Goal: Communication & Community: Connect with others

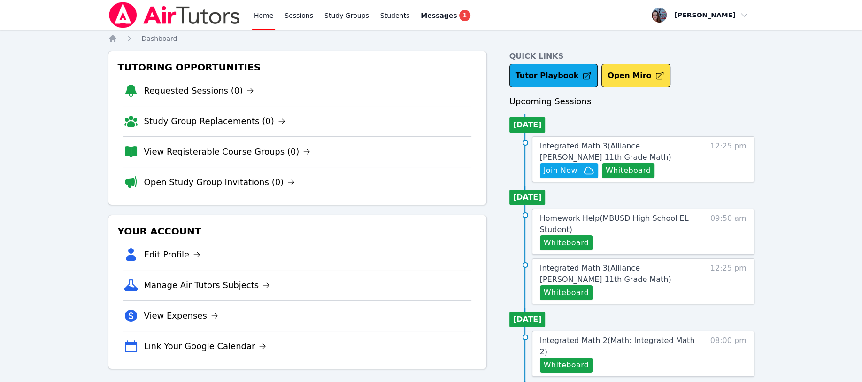
click at [618, 174] on button "Whiteboard" at bounding box center [628, 170] width 53 height 15
click at [327, 19] on link "Study Groups" at bounding box center [346, 15] width 48 height 30
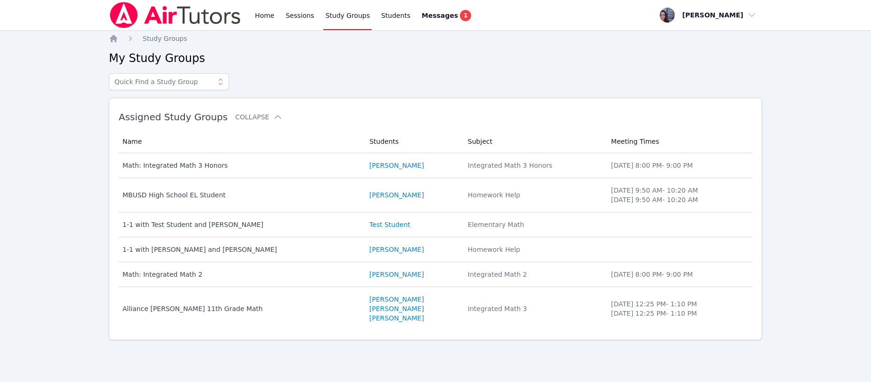
click at [110, 39] on icon "Breadcrumb" at bounding box center [113, 38] width 9 height 9
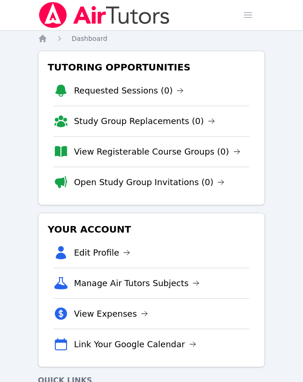
click at [43, 38] on icon "Breadcrumb" at bounding box center [43, 39] width 8 height 8
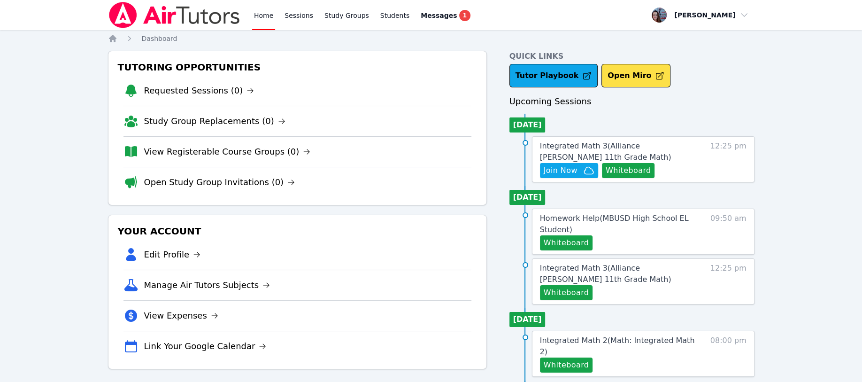
click at [435, 168] on span "Join Now" at bounding box center [560, 170] width 34 height 11
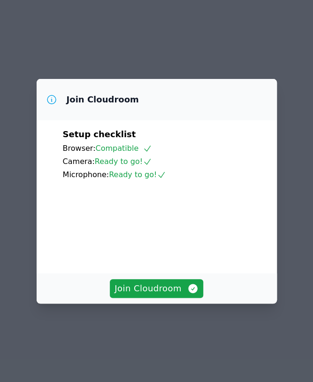
click at [147, 295] on span "Join Cloudroom" at bounding box center [157, 288] width 84 height 13
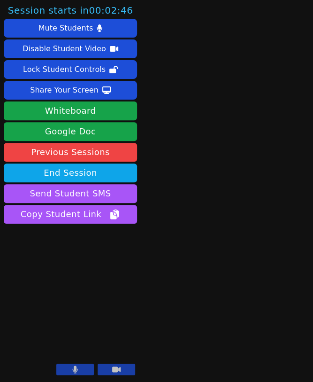
drag, startPoint x: 204, startPoint y: 81, endPoint x: 222, endPoint y: 83, distance: 18.4
click at [222, 83] on main at bounding box center [226, 191] width 57 height 382
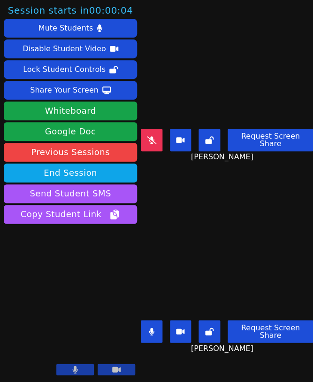
click at [73, 366] on icon at bounding box center [75, 369] width 6 height 8
click at [73, 366] on icon at bounding box center [74, 369] width 9 height 8
click at [64, 84] on div "Share Your Screen" at bounding box center [64, 90] width 69 height 15
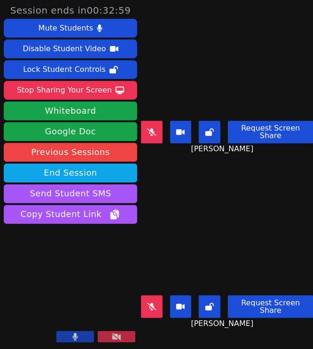
click at [69, 91] on div "Stop Sharing Your Screen" at bounding box center [64, 90] width 95 height 15
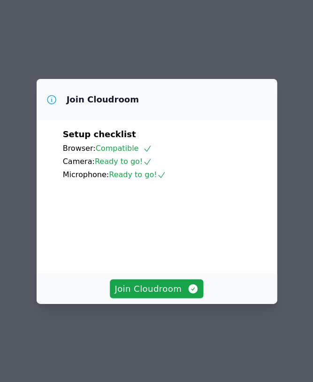
click at [136, 295] on button "Join Cloudroom" at bounding box center [156, 288] width 93 height 19
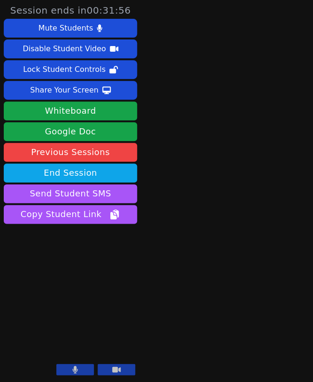
click at [67, 108] on button "Whiteboard" at bounding box center [70, 110] width 133 height 19
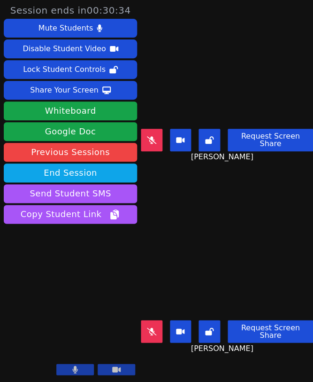
click at [43, 92] on div "Share Your Screen" at bounding box center [64, 90] width 69 height 15
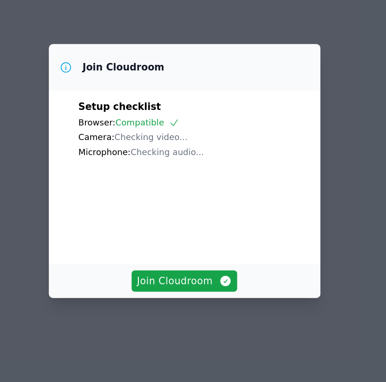
click at [193, 294] on button "Join Cloudroom" at bounding box center [192, 288] width 93 height 19
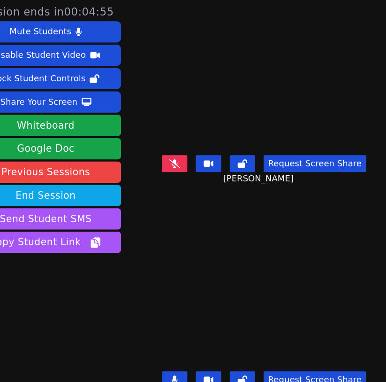
click at [88, 109] on button "Whiteboard" at bounding box center [70, 110] width 133 height 19
click at [70, 90] on div "Share Your Screen" at bounding box center [64, 90] width 69 height 15
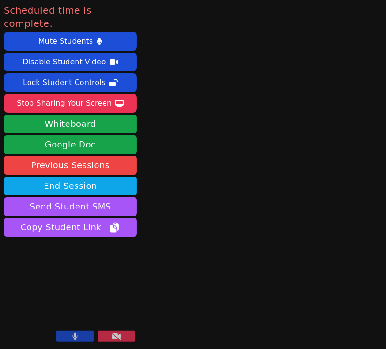
drag, startPoint x: 81, startPoint y: 90, endPoint x: 81, endPoint y: 100, distance: 10.8
click at [81, 96] on div "Stop Sharing Your Screen" at bounding box center [64, 103] width 95 height 15
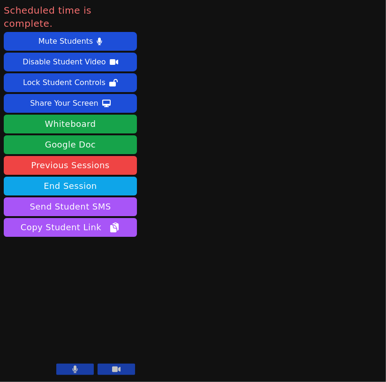
click at [96, 176] on button "End Session" at bounding box center [70, 185] width 133 height 19
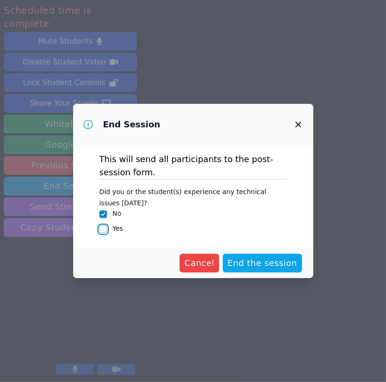
click at [102, 228] on input "Yes" at bounding box center [103, 229] width 8 height 8
checkbox input "true"
checkbox input "false"
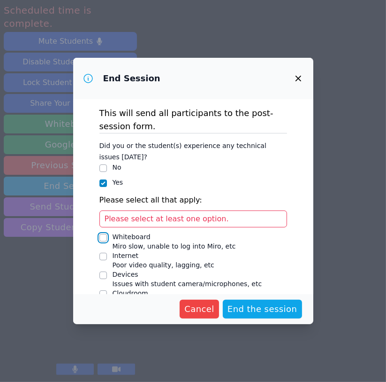
click at [104, 237] on input "Whiteboard Miro slow, unable to log into Miro, etc" at bounding box center [103, 238] width 8 height 8
checkbox input "true"
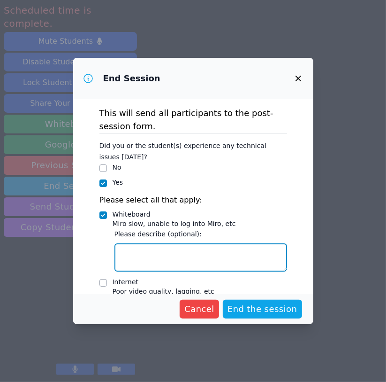
click at [127, 258] on textarea "Whiteboard Miro slow, unable to log into Miro, etc" at bounding box center [201, 257] width 173 height 28
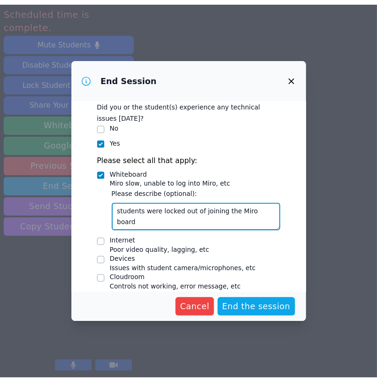
scroll to position [61, 0]
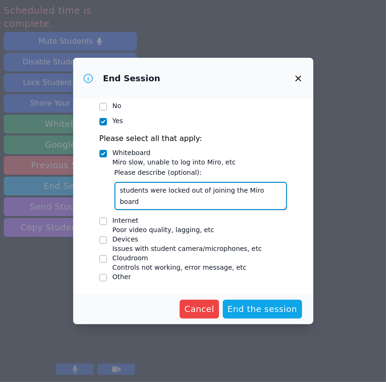
type textarea "students were locked out of joining the Miro board"
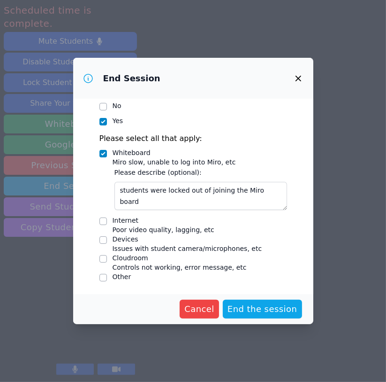
click at [247, 313] on span "End the session" at bounding box center [263, 308] width 70 height 13
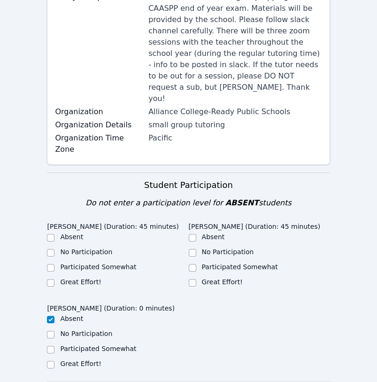
scroll to position [188, 0]
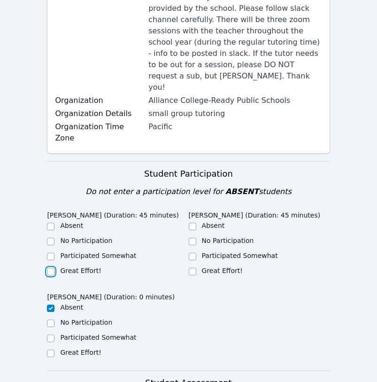
click at [53, 267] on input "Great Effort!" at bounding box center [51, 271] width 8 height 8
checkbox input "true"
click at [191, 267] on input "Great Effort!" at bounding box center [193, 271] width 8 height 8
checkbox input "true"
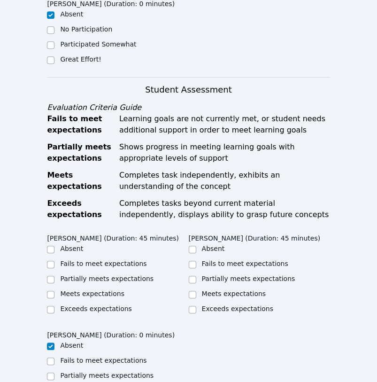
scroll to position [500, 0]
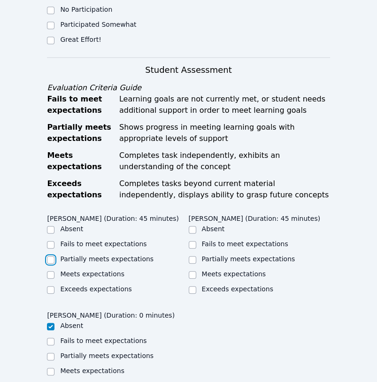
click at [49, 256] on input "Partially meets expectations" at bounding box center [51, 260] width 8 height 8
checkbox input "true"
click at [194, 271] on input "Meets expectations" at bounding box center [193, 275] width 8 height 8
checkbox input "true"
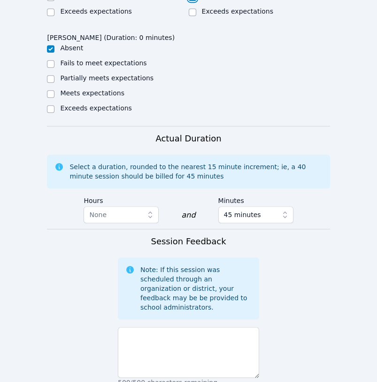
scroll to position [813, 0]
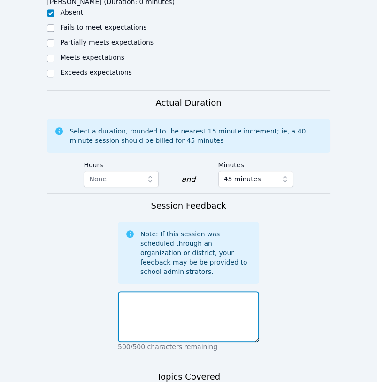
click at [146, 291] on textarea at bounding box center [188, 316] width 141 height 51
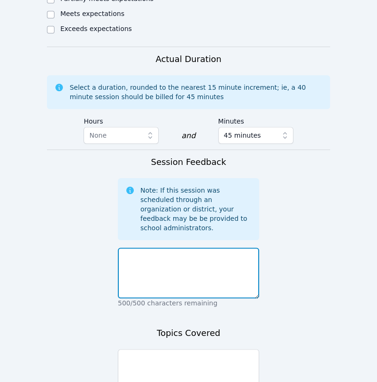
scroll to position [939, 0]
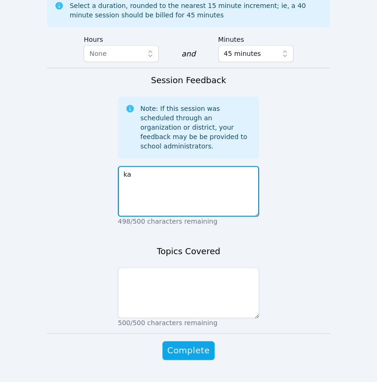
type textarea "k"
type textarea "K"
type textarea "I observed that there is a significant"
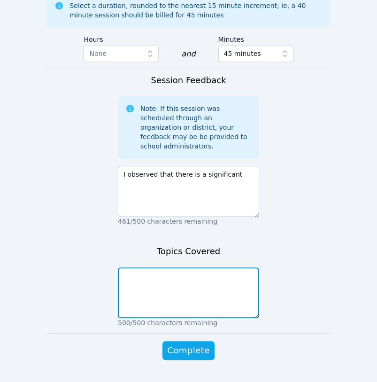
click at [143, 267] on textarea at bounding box center [188, 292] width 141 height 51
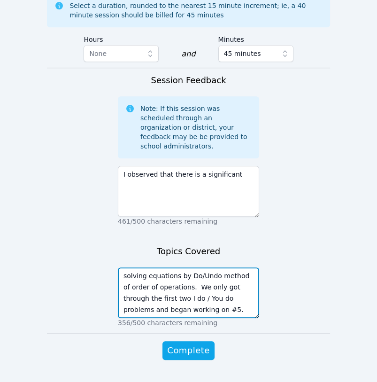
click at [157, 275] on textarea "solving equations by Do/Undo method of order of operations. We only got through…" at bounding box center [188, 292] width 141 height 51
type textarea "solving equations by Do/Undo method of order of operations. We only got through…"
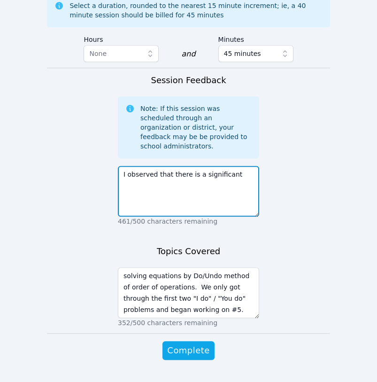
drag, startPoint x: 232, startPoint y: 153, endPoint x: 105, endPoint y: 164, distance: 127.2
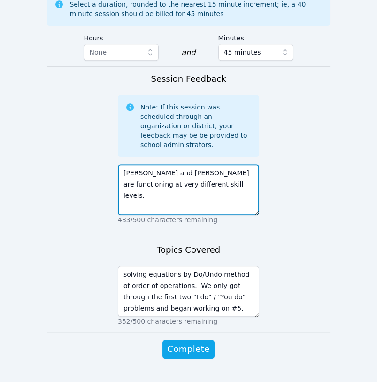
type textarea "Karina and Kayden are functioning at very different skill levels."
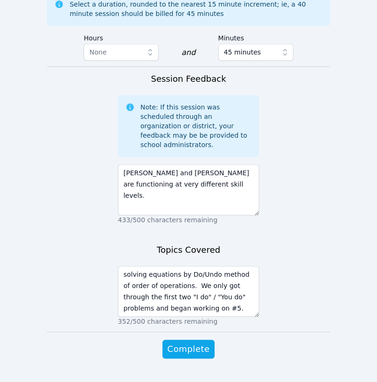
click at [179, 342] on span "Complete" at bounding box center [188, 348] width 42 height 13
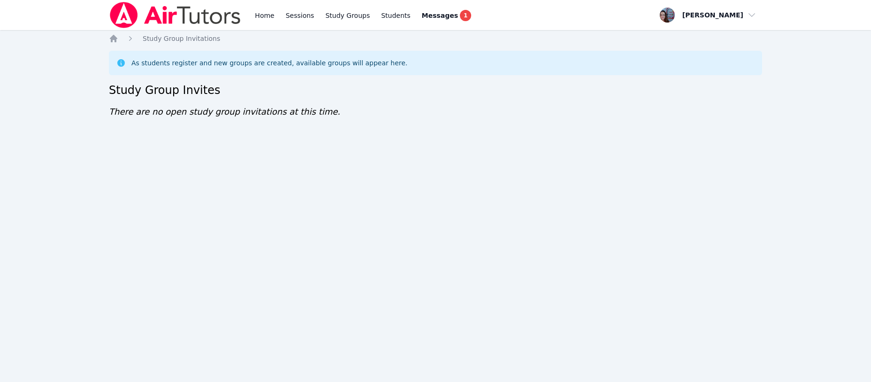
click at [111, 37] on icon "Breadcrumb" at bounding box center [114, 39] width 8 height 8
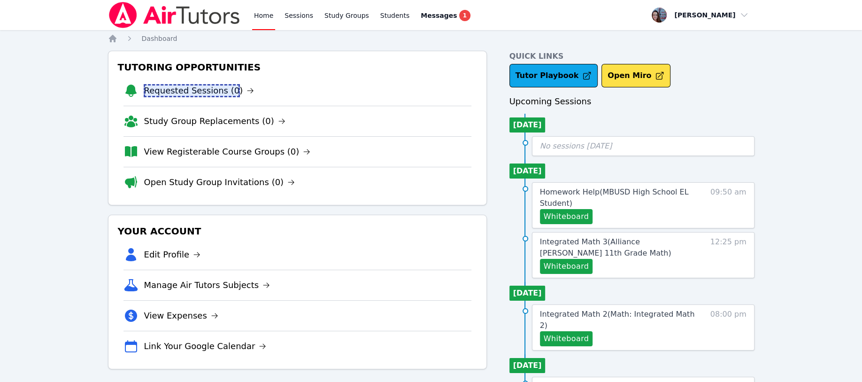
click at [160, 90] on link "Requested Sessions (0)" at bounding box center [199, 90] width 110 height 13
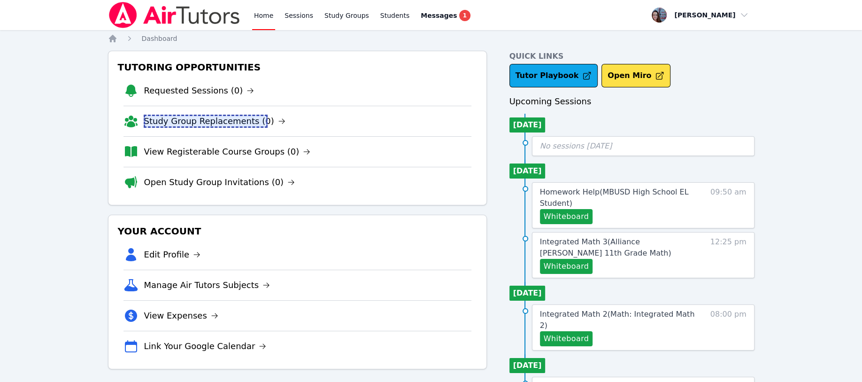
click at [182, 120] on link "Study Group Replacements (0)" at bounding box center [214, 121] width 141 height 13
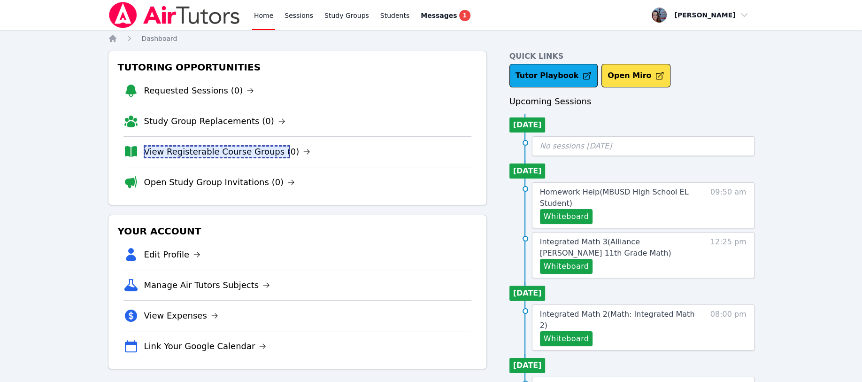
click at [206, 153] on link "View Registerable Course Groups (0)" at bounding box center [227, 151] width 167 height 13
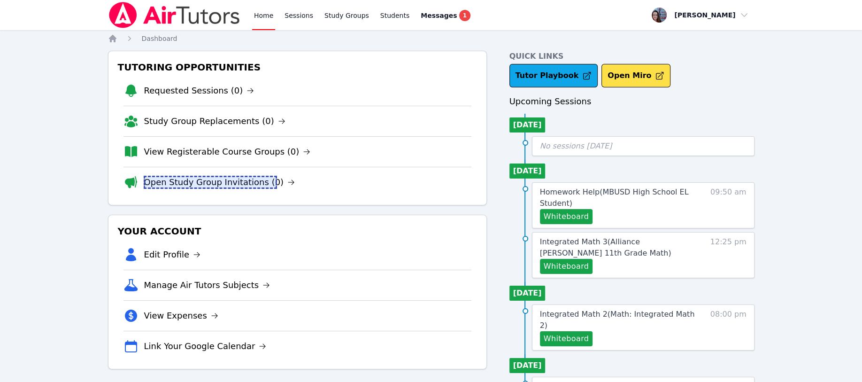
click at [161, 186] on link "Open Study Group Invitations (0)" at bounding box center [219, 182] width 151 height 13
click at [420, 14] on span "Messages" at bounding box center [438, 15] width 36 height 9
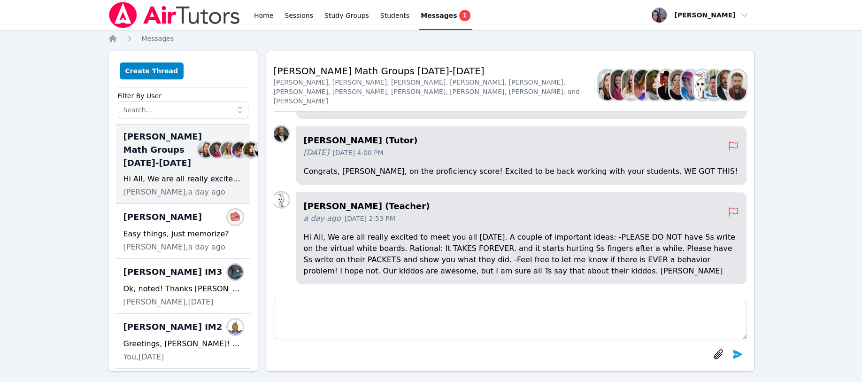
click at [154, 70] on button "Create Thread" at bounding box center [152, 70] width 64 height 17
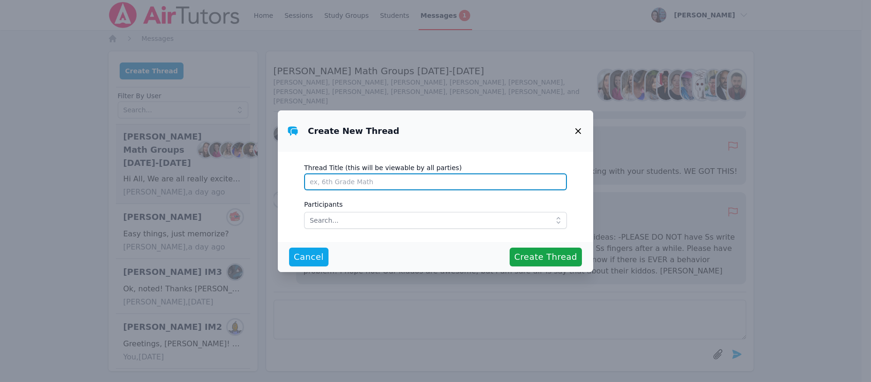
click at [348, 183] on input "Thread Title (this will be viewable by all parties)" at bounding box center [435, 181] width 263 height 17
type input "Joyce - private"
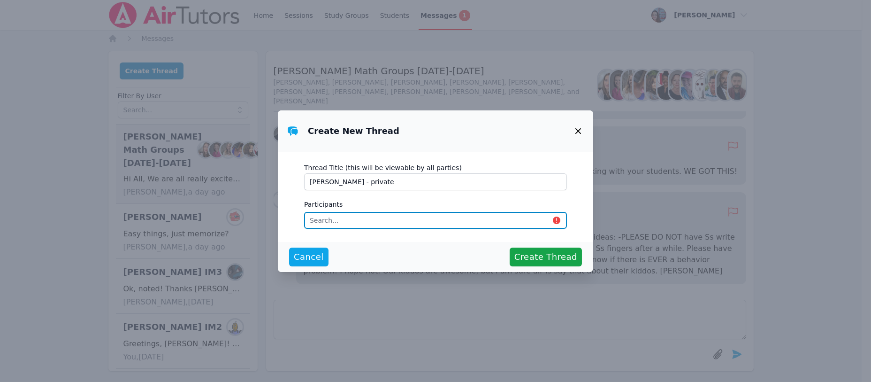
click at [323, 217] on input "text" at bounding box center [435, 220] width 263 height 17
type input "j"
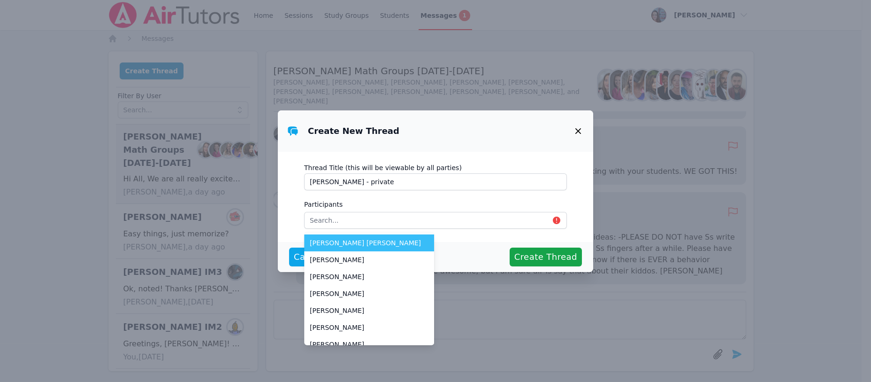
click at [578, 128] on icon "button" at bounding box center [578, 130] width 11 height 11
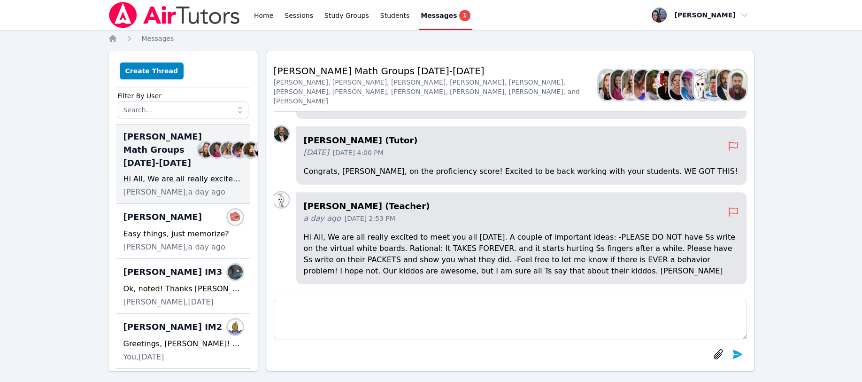
click at [147, 70] on button "Create Thread" at bounding box center [152, 70] width 64 height 17
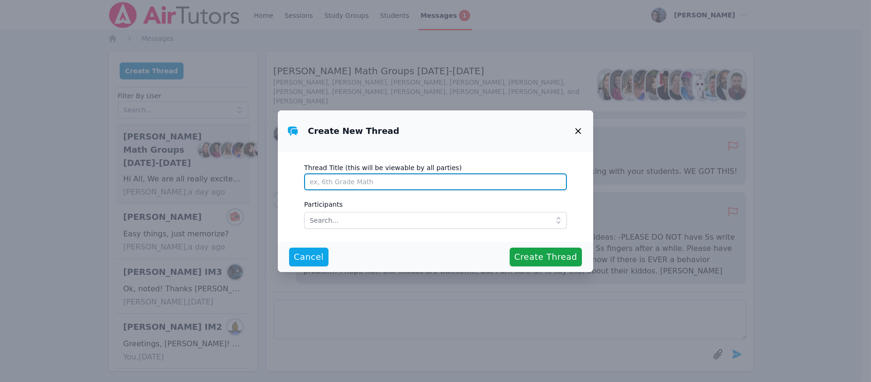
click at [333, 182] on input "Thread Title (this will be viewable by all parties)" at bounding box center [435, 181] width 263 height 17
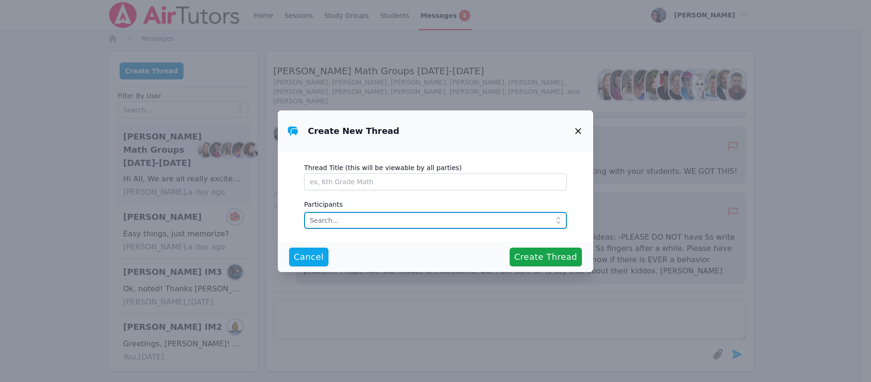
click at [331, 215] on input "text" at bounding box center [435, 220] width 263 height 17
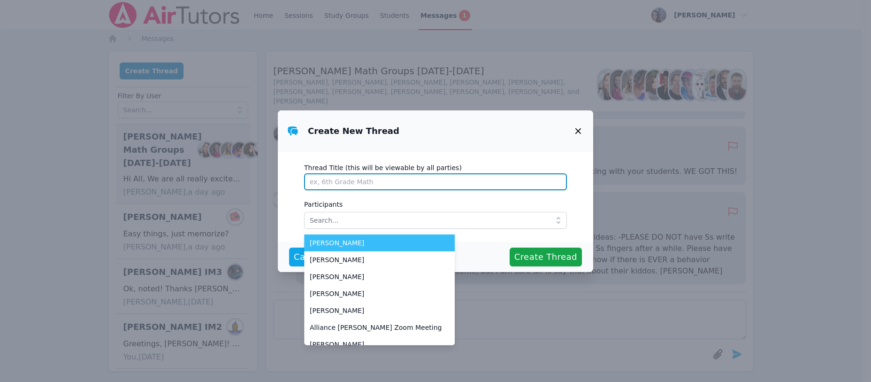
click at [325, 180] on input "Thread Title (this will be viewable by all parties)" at bounding box center [435, 181] width 263 height 17
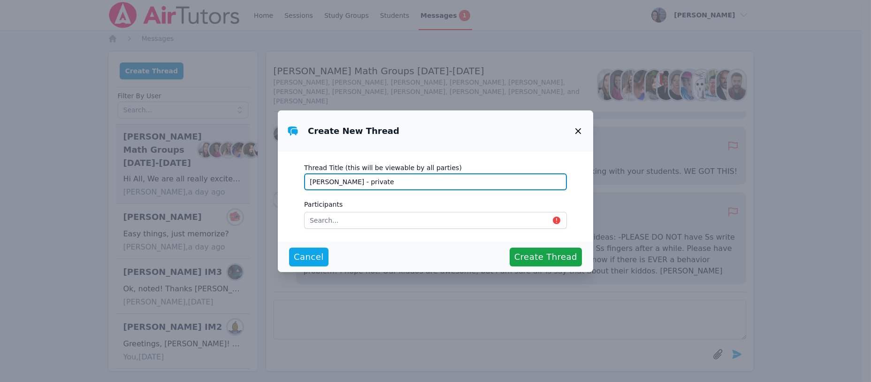
type input "Joyce - private"
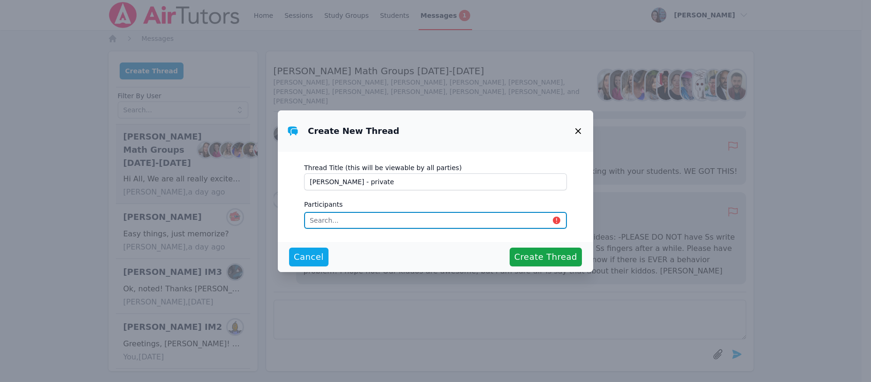
click at [320, 219] on input "text" at bounding box center [435, 220] width 263 height 17
type input "j"
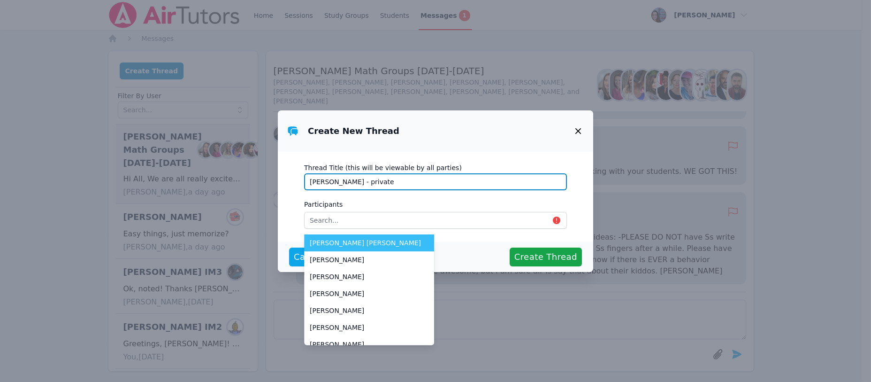
drag, startPoint x: 356, startPoint y: 184, endPoint x: 275, endPoint y: 176, distance: 82.0
click at [275, 176] on div "Create New Thread Thread Title (this will be viewable by all parties) Joyce - p…" at bounding box center [435, 191] width 871 height 382
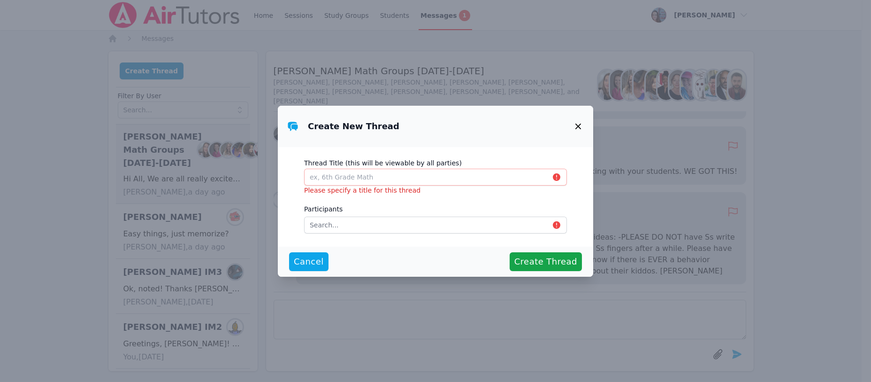
click at [576, 126] on icon "button" at bounding box center [578, 126] width 11 height 11
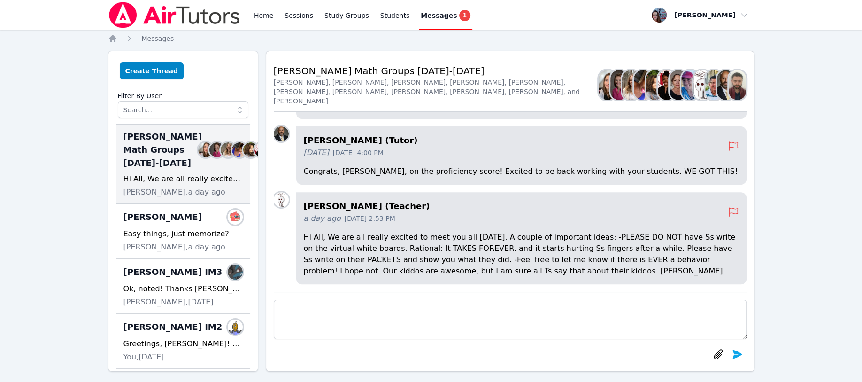
click at [235, 109] on icon at bounding box center [239, 109] width 9 height 9
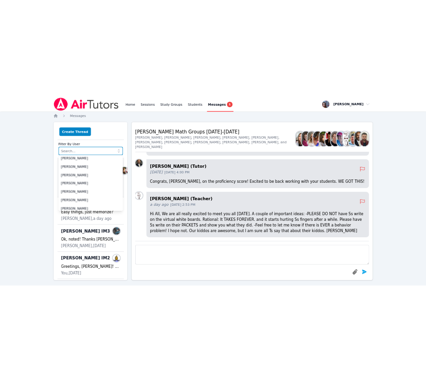
scroll to position [125, 0]
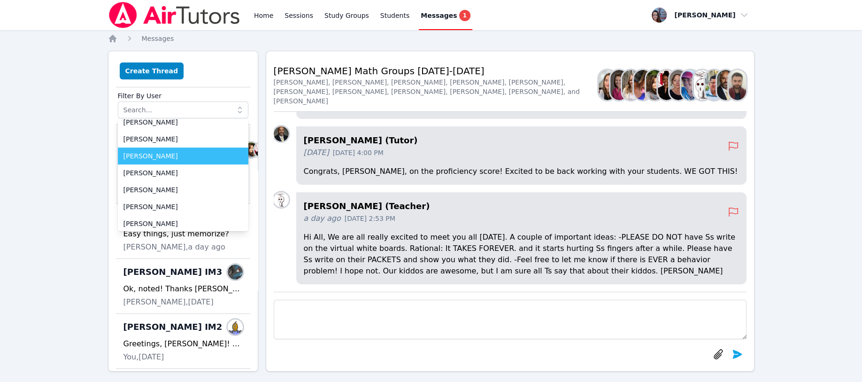
click at [145, 152] on span "Joyce Law" at bounding box center [182, 155] width 119 height 9
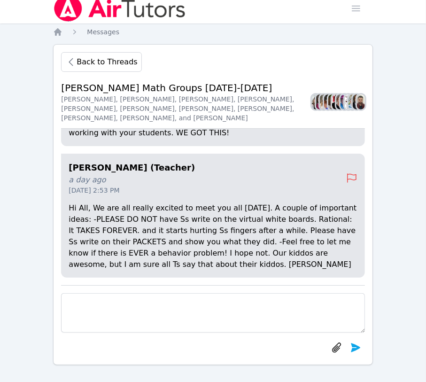
scroll to position [8, 0]
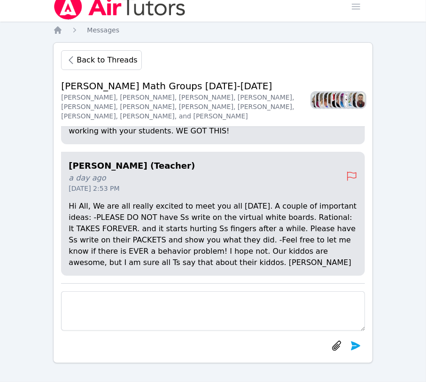
click at [72, 62] on icon "button" at bounding box center [71, 60] width 4 height 7
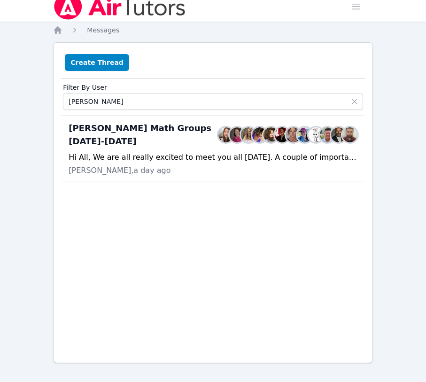
click at [358, 101] on icon at bounding box center [354, 101] width 9 height 9
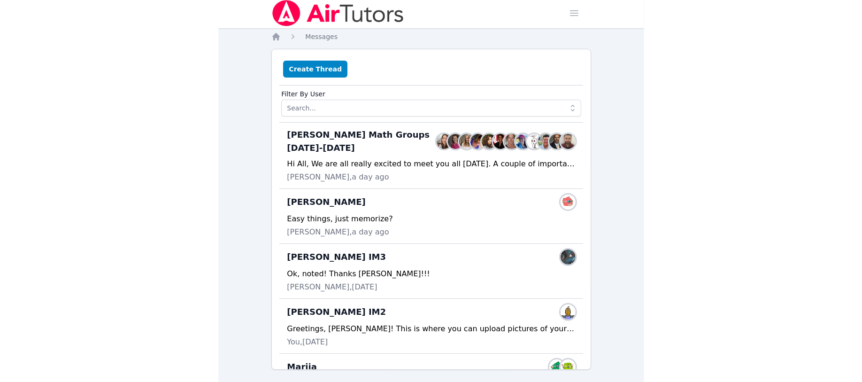
scroll to position [0, 0]
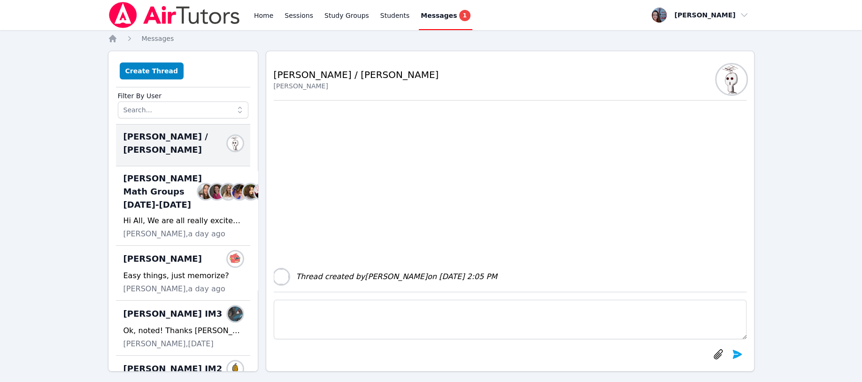
click at [174, 137] on span "Joyce Law / Leah Hoff" at bounding box center [177, 143] width 108 height 26
